Goal: Task Accomplishment & Management: Use online tool/utility

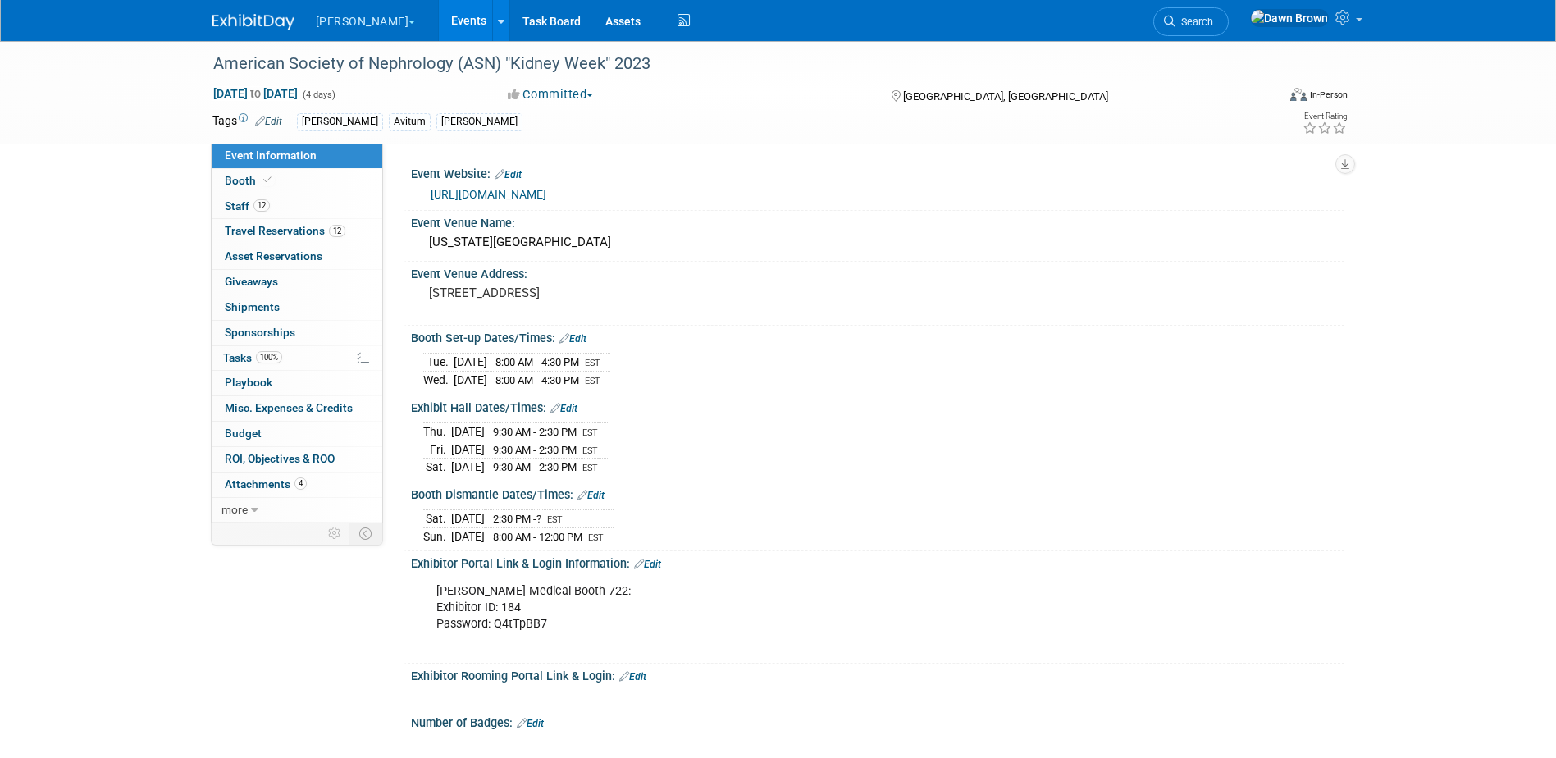
click at [439, 11] on link "Events" at bounding box center [469, 20] width 60 height 41
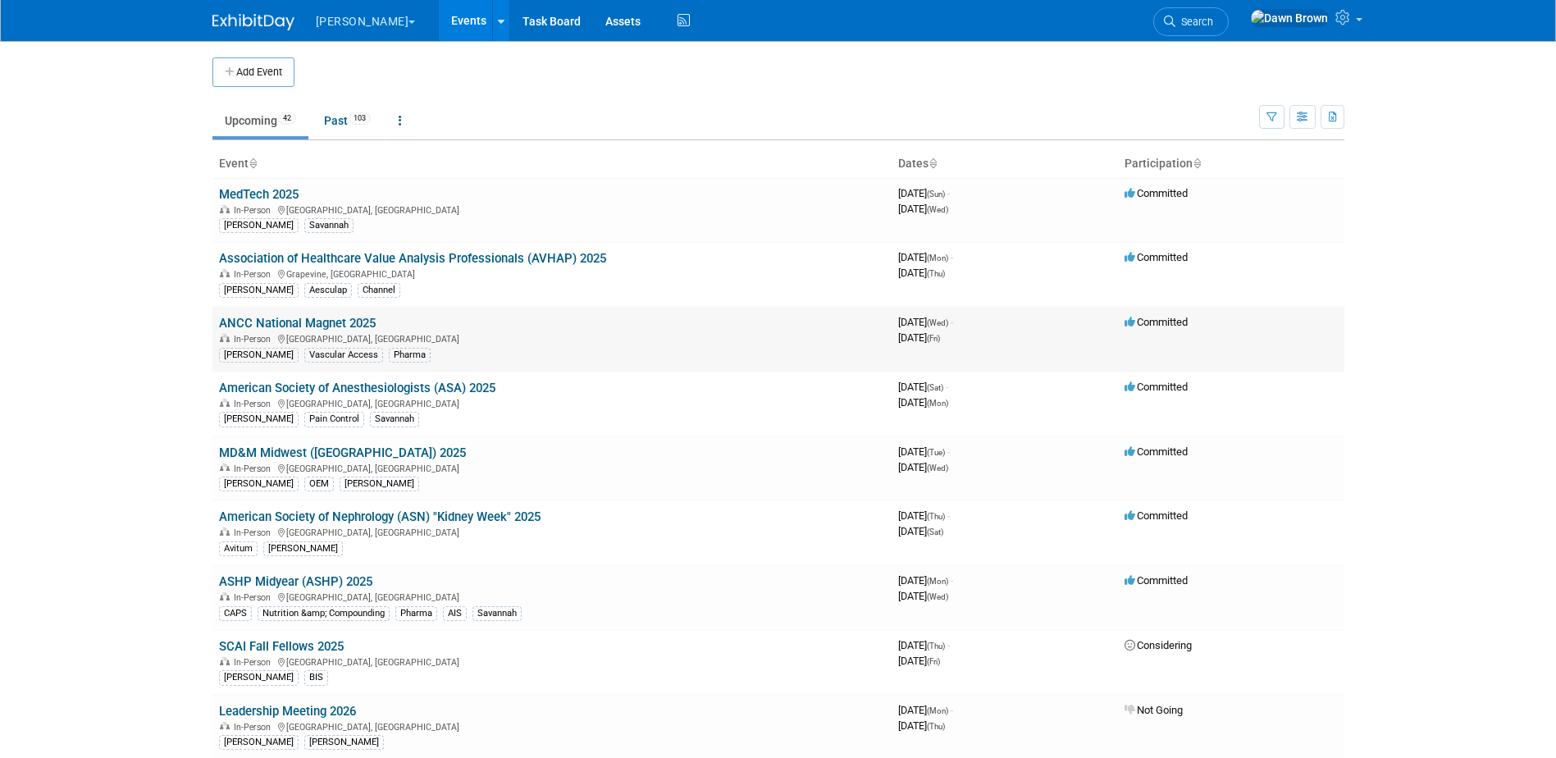
click at [317, 325] on link "ANCC National Magnet 2025" at bounding box center [297, 323] width 157 height 15
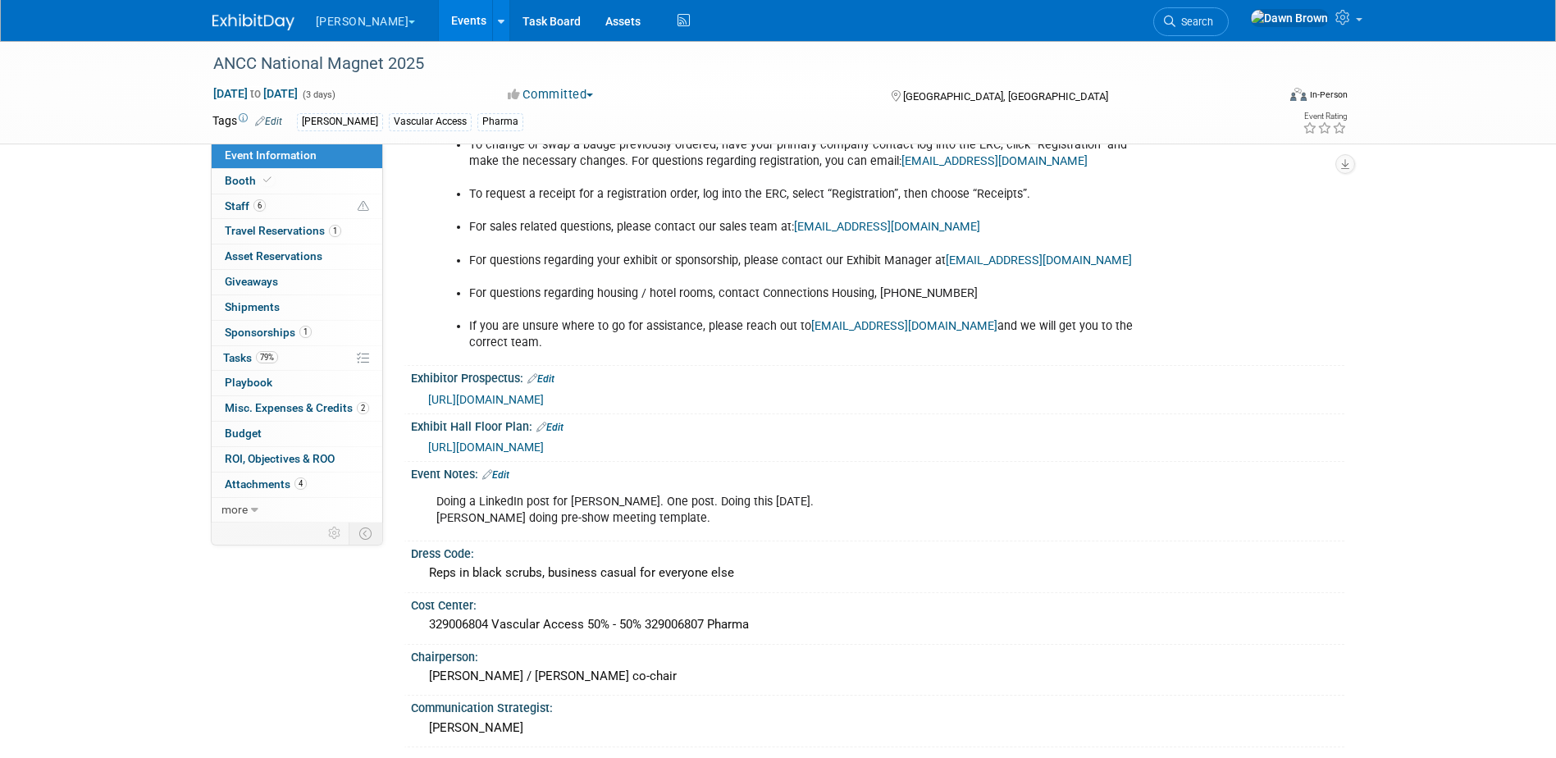
scroll to position [1087, 0]
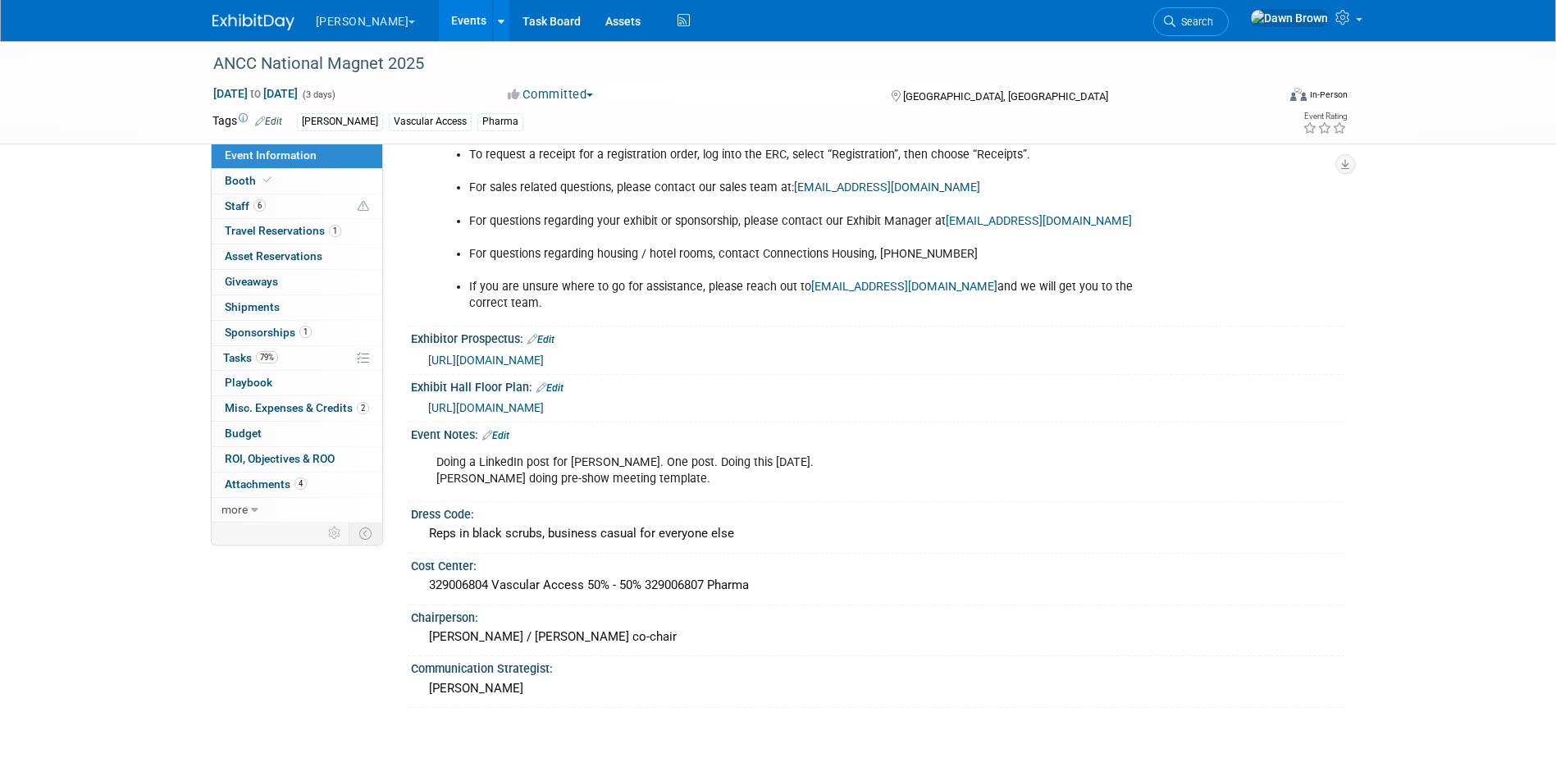
click at [544, 354] on span "https://wearemci.us/files/ANA_2025_ANCCProspectus.pdf" at bounding box center [486, 360] width 116 height 13
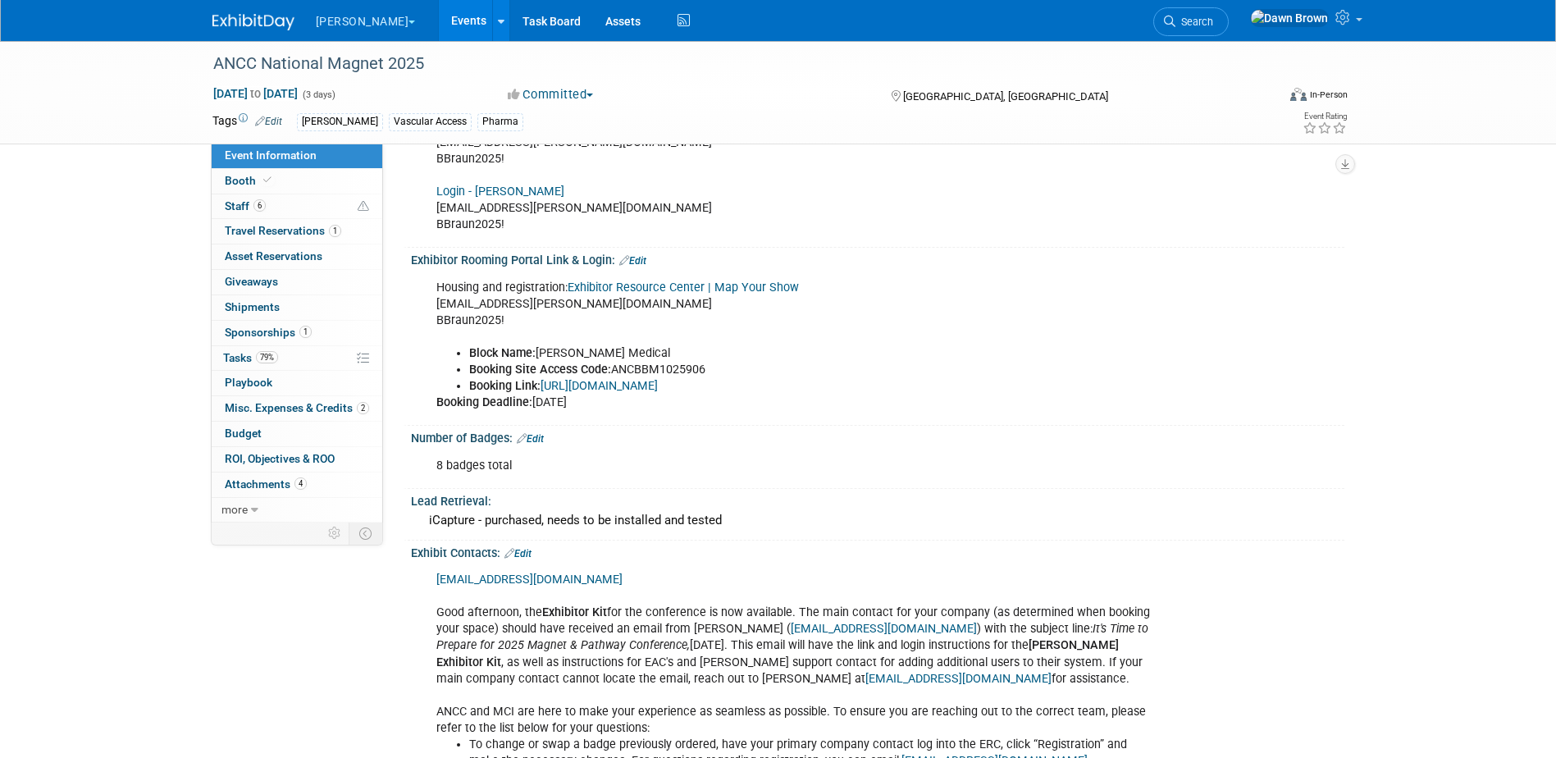
scroll to position [431, 0]
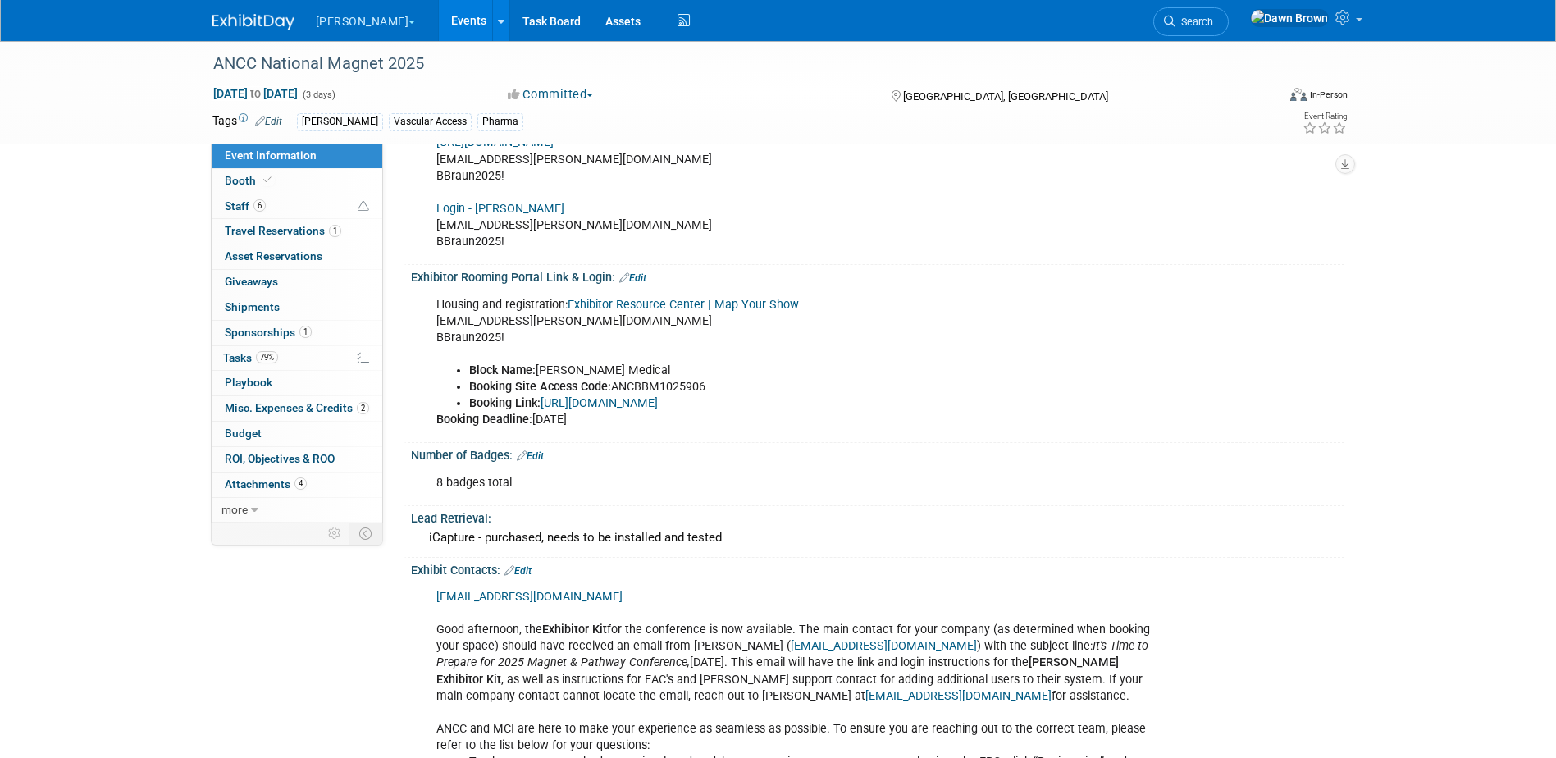
click at [439, 17] on link "Events" at bounding box center [469, 20] width 60 height 41
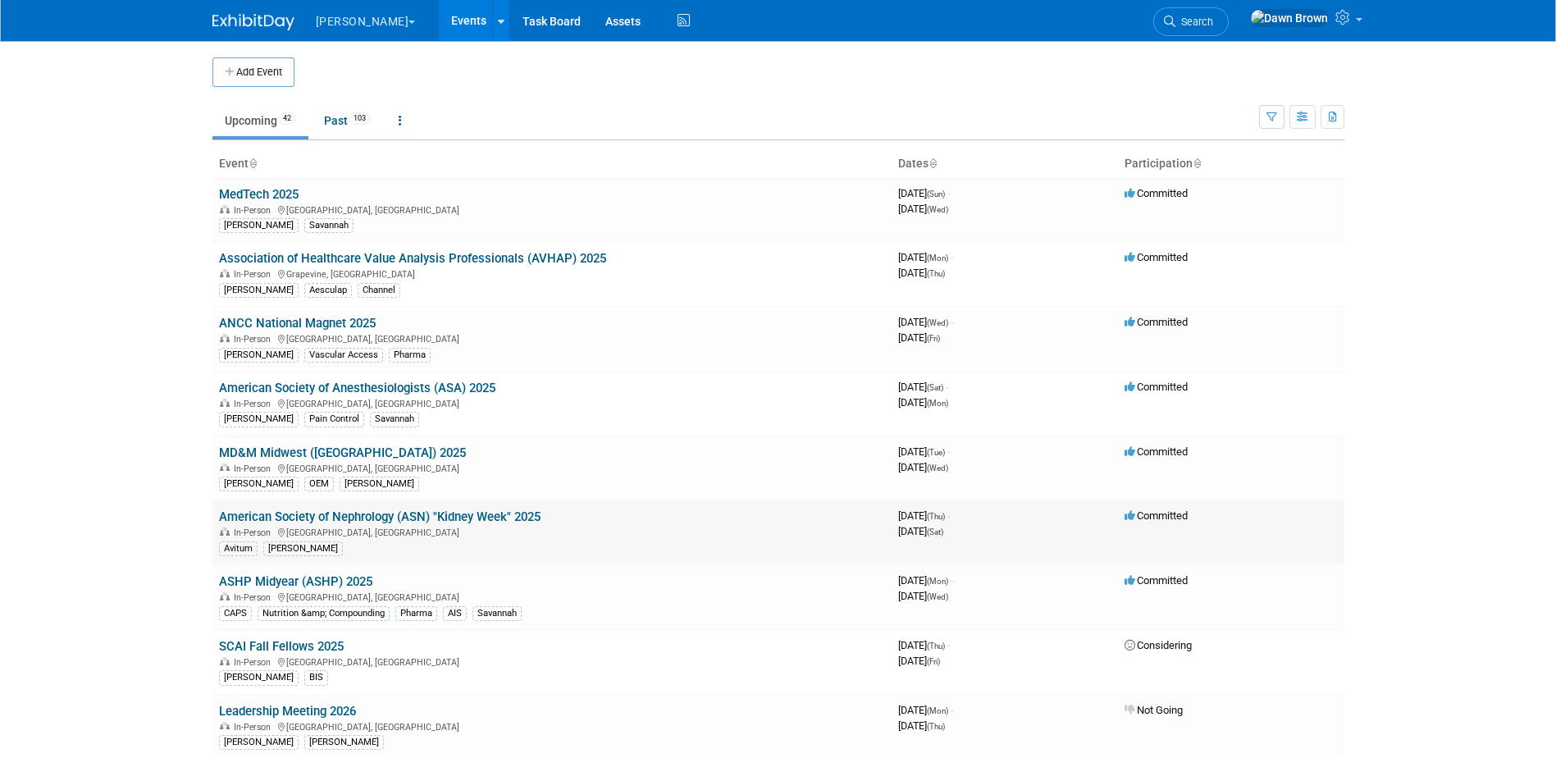
click at [436, 518] on link "American Society of Nephrology (ASN) "Kidney Week" 2025" at bounding box center [380, 516] width 322 height 15
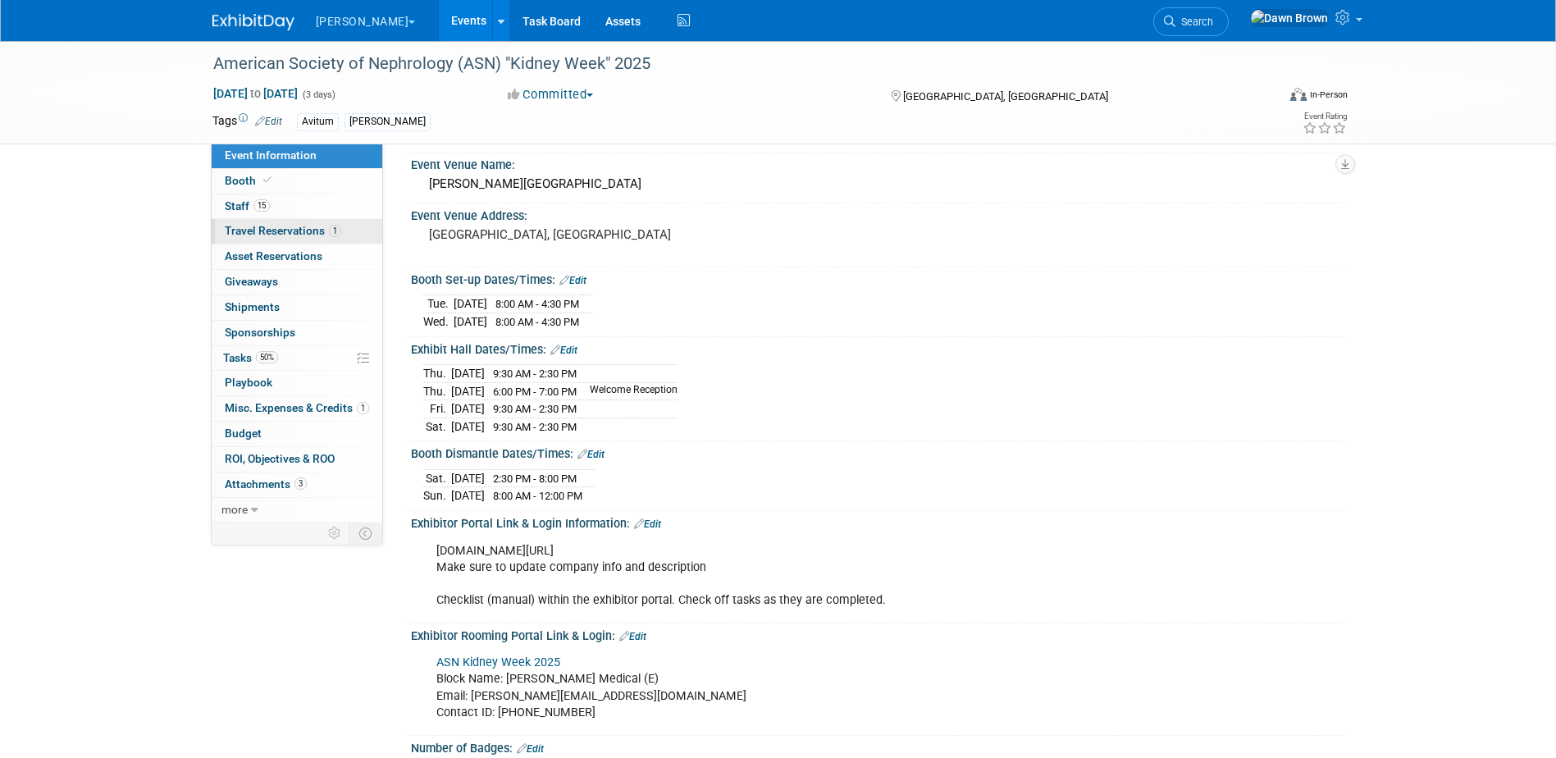
scroll to position [62, 0]
click at [240, 178] on span "Booth" at bounding box center [250, 180] width 50 height 13
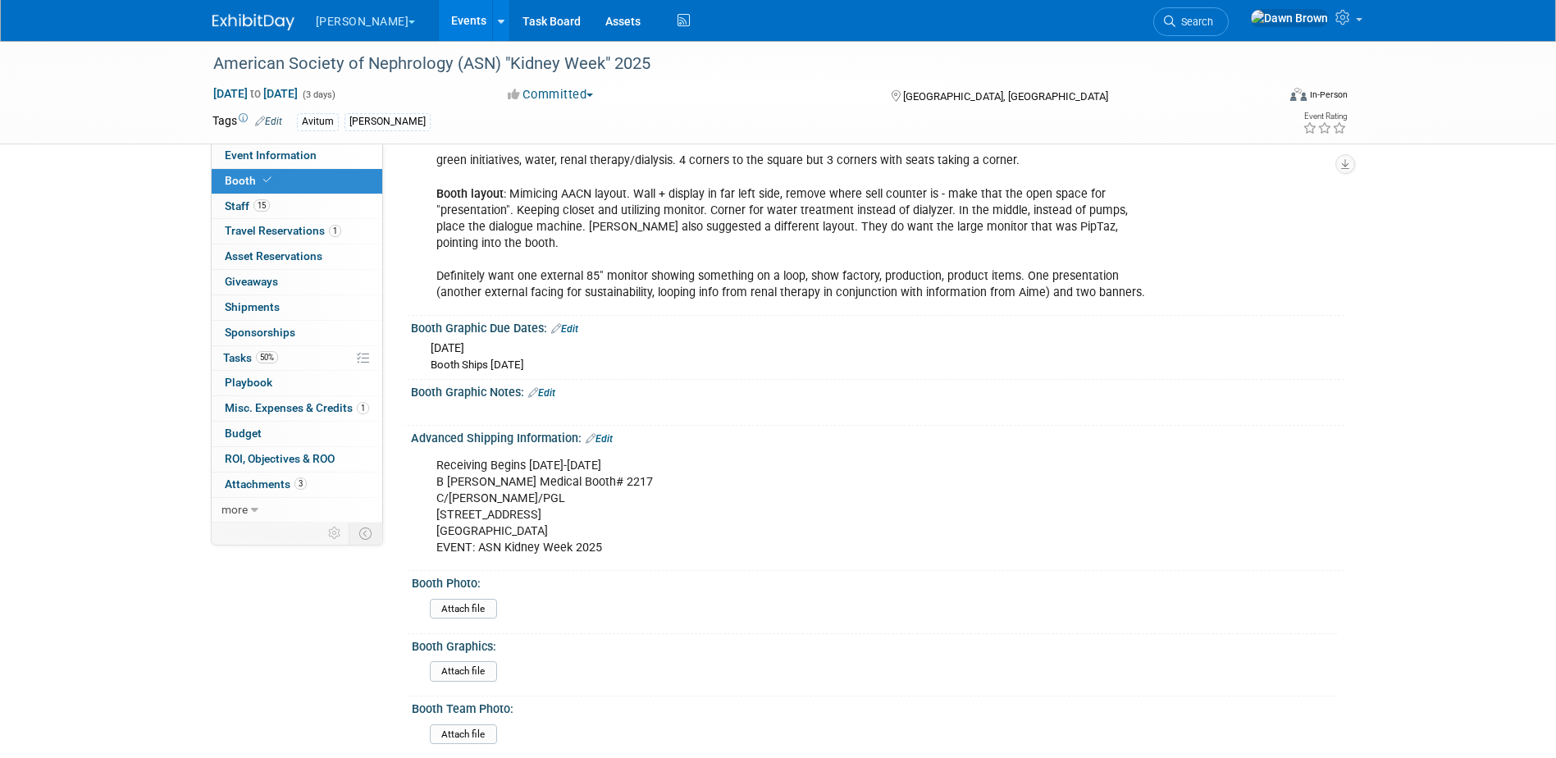
scroll to position [897, 0]
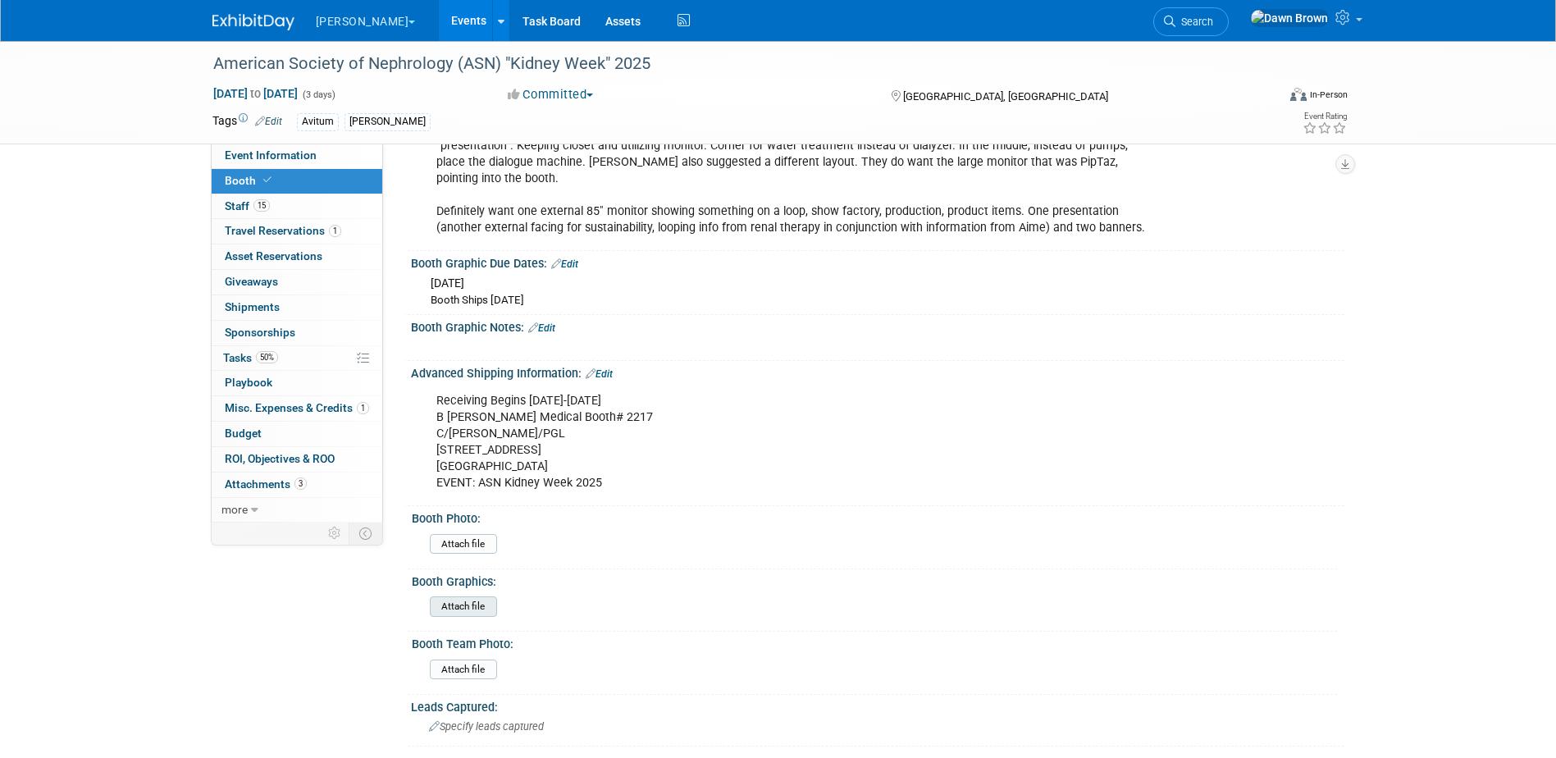
click at [477, 597] on input "file" at bounding box center [384, 606] width 223 height 19
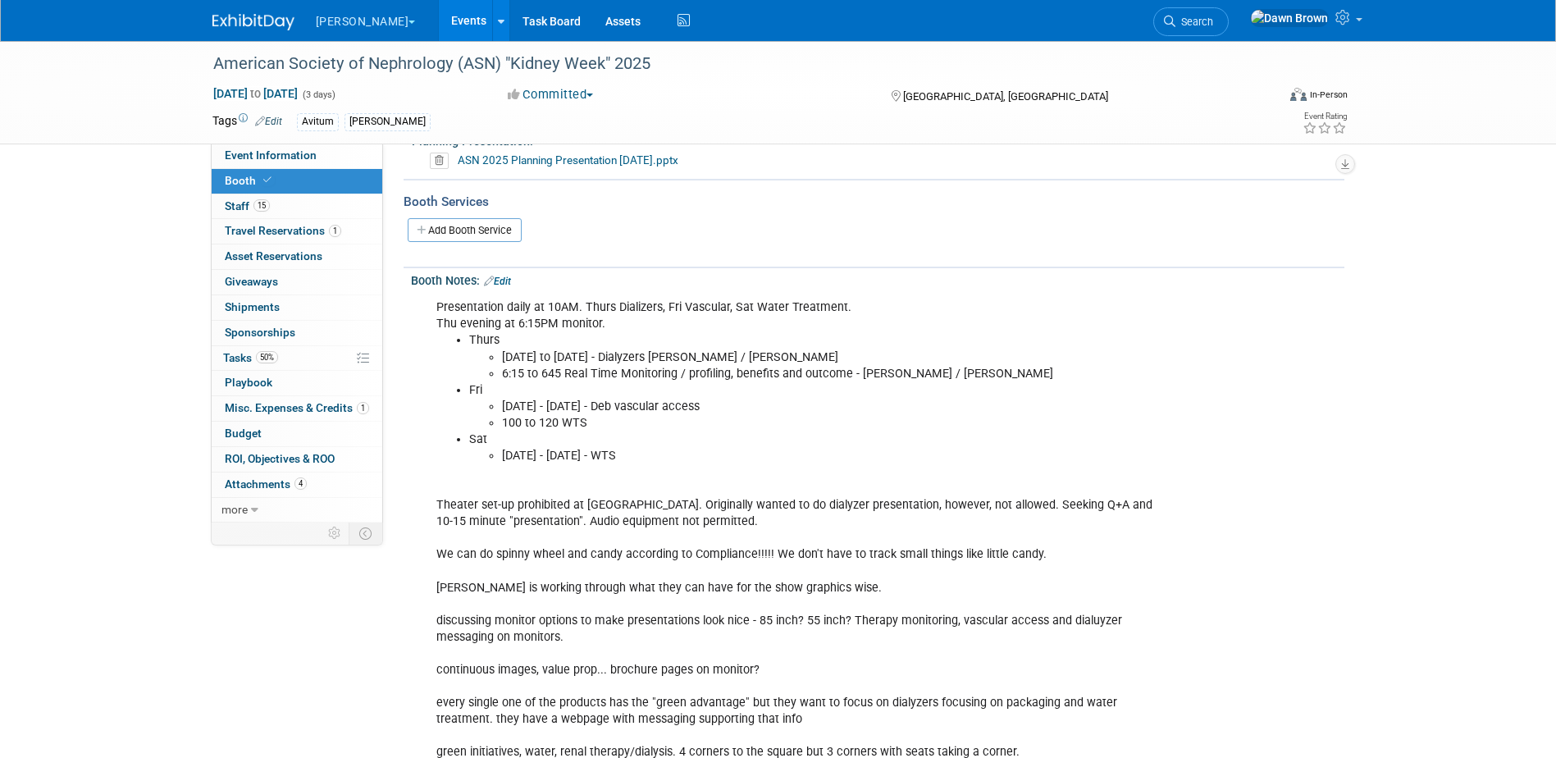
scroll to position [0, 0]
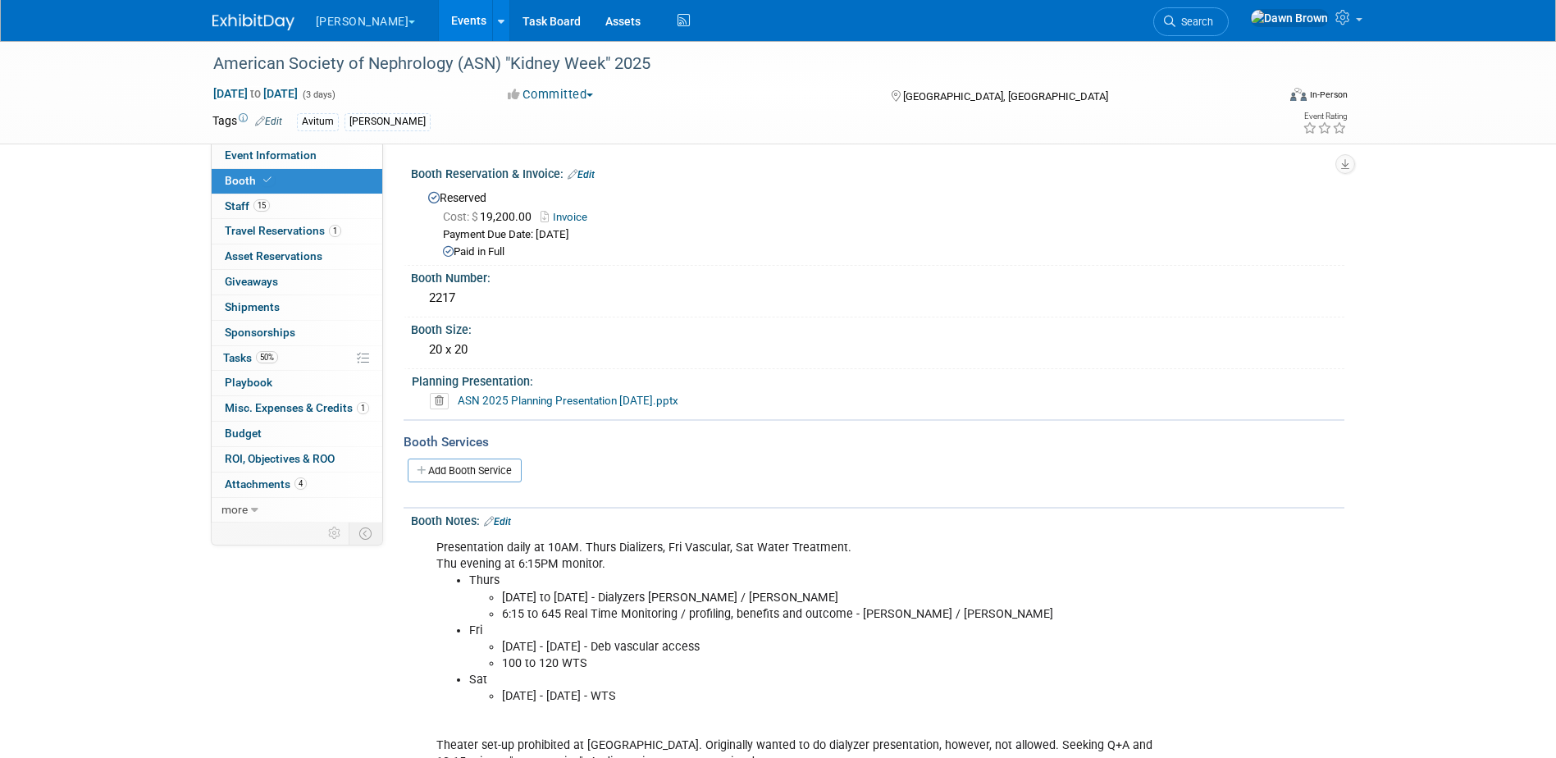
click at [439, 15] on link "Events" at bounding box center [469, 20] width 60 height 41
